Goal: Navigation & Orientation: Find specific page/section

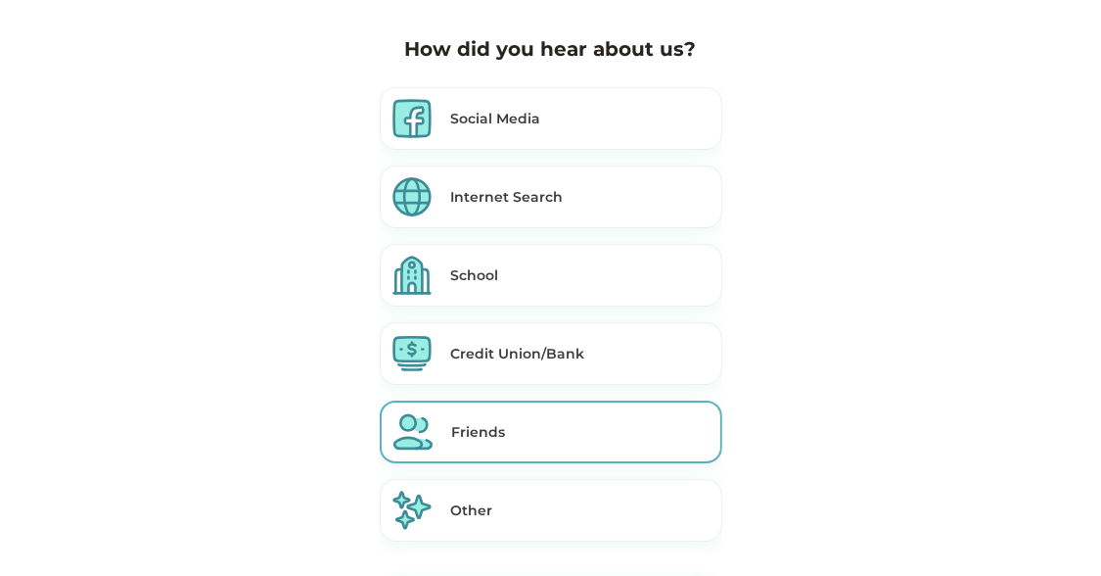
click at [537, 375] on div "Credit Union/Bank" at bounding box center [551, 353] width 343 height 63
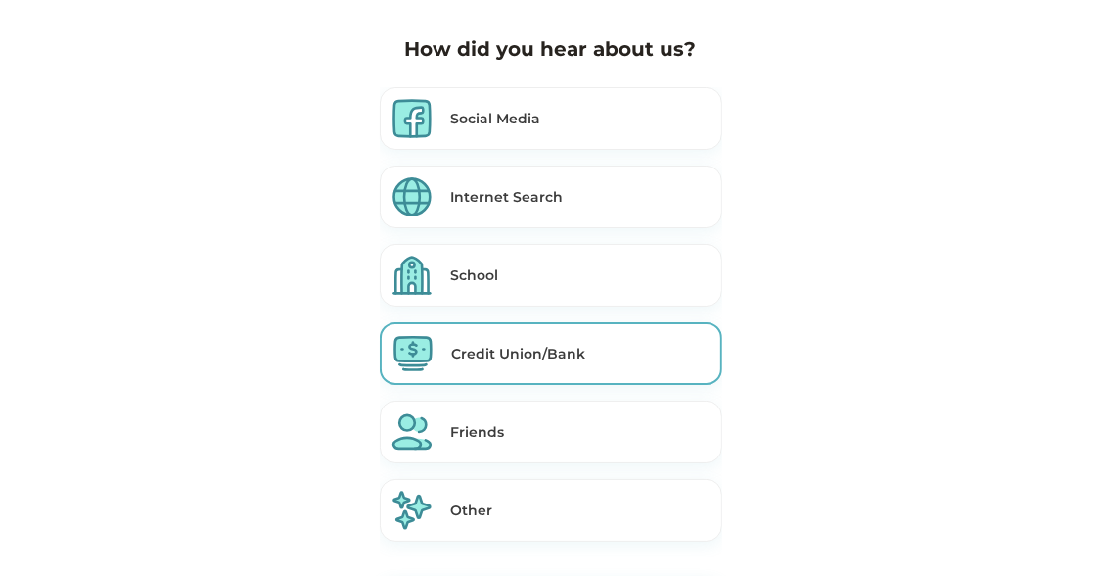
scroll to position [134, 0]
